Goal: Task Accomplishment & Management: Manage account settings

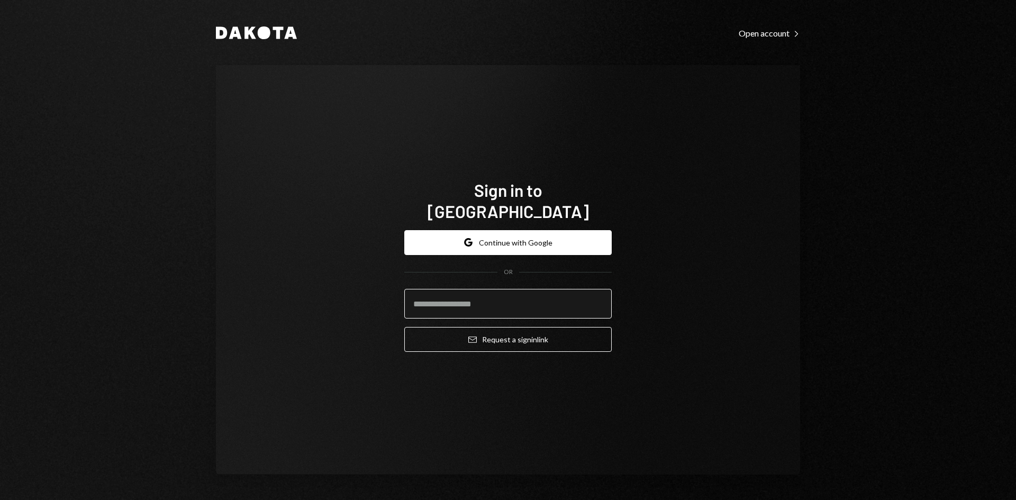
click at [487, 289] on input "email" at bounding box center [507, 304] width 207 height 30
type input "**********"
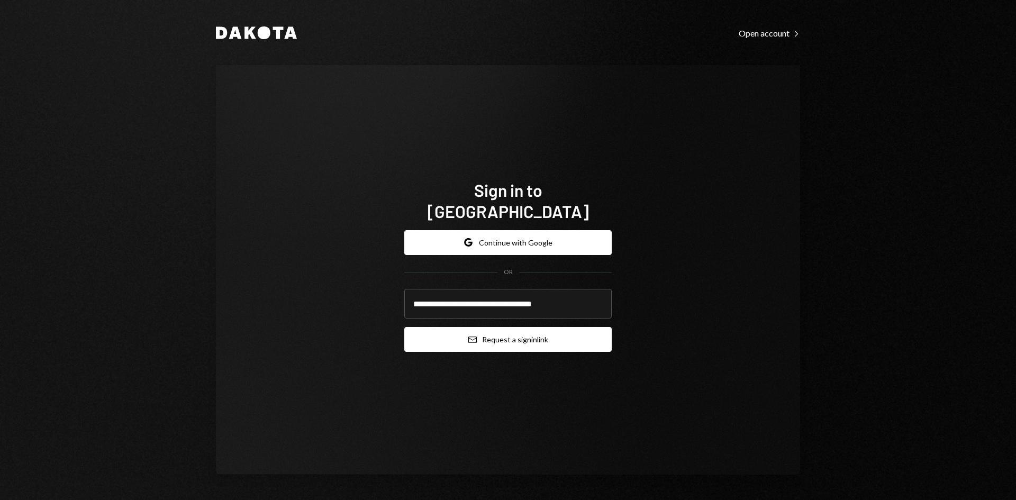
click at [498, 327] on button "Email Request a sign in link" at bounding box center [507, 339] width 207 height 25
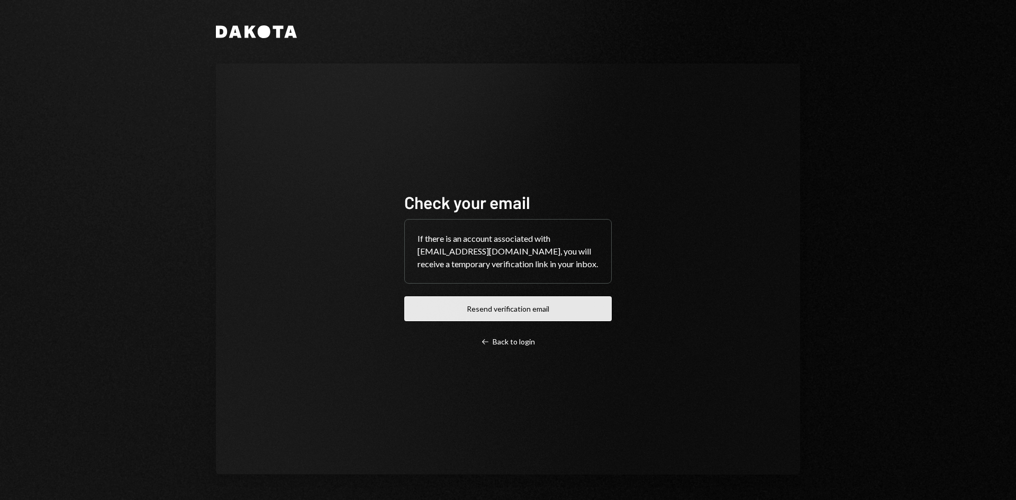
click at [521, 321] on button "Resend verification email" at bounding box center [507, 308] width 207 height 25
